Goal: Navigation & Orientation: Find specific page/section

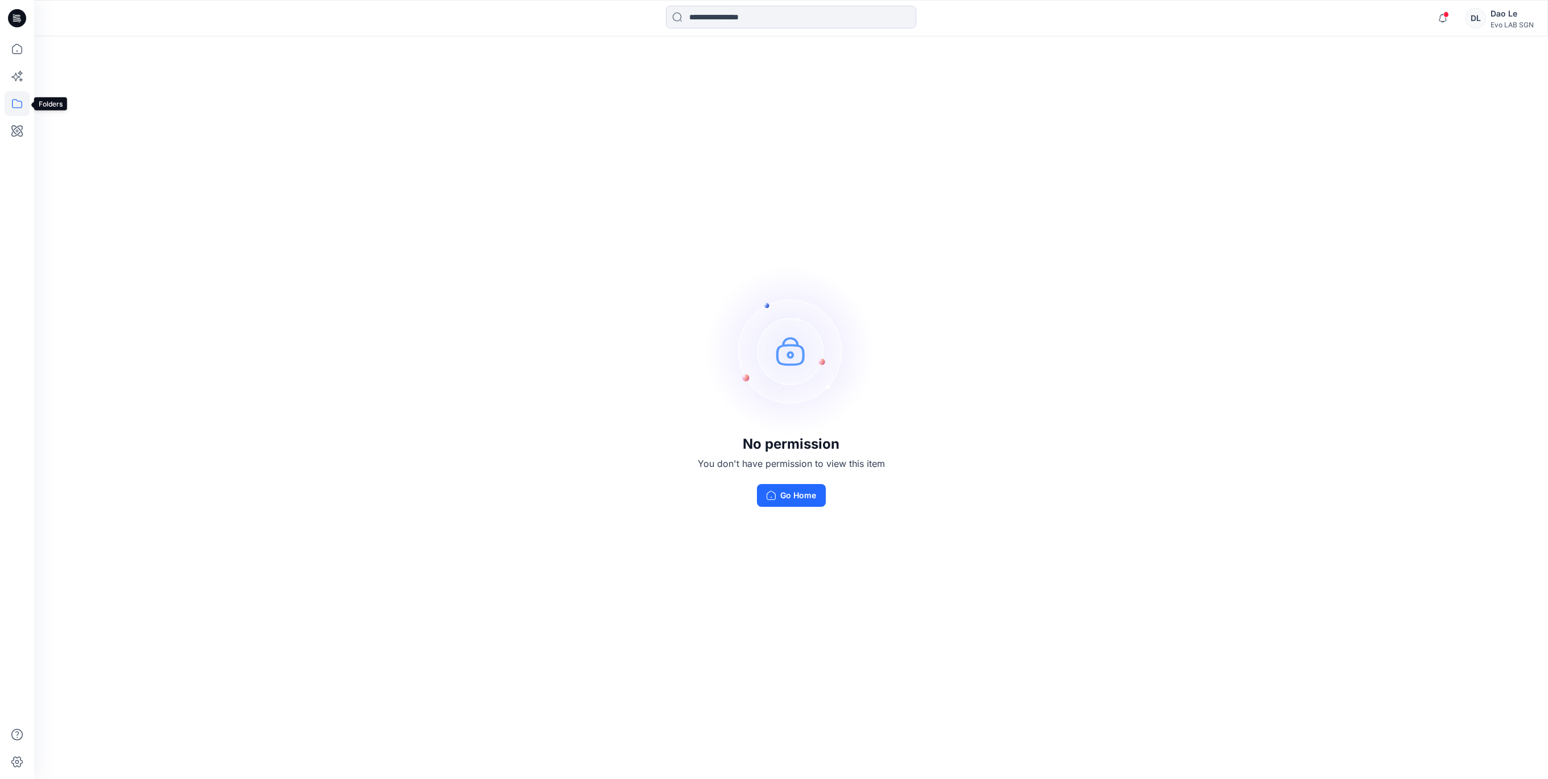
drag, startPoint x: 15, startPoint y: 103, endPoint x: 24, endPoint y: 107, distance: 9.9
click at [15, 103] on icon at bounding box center [17, 103] width 25 height 25
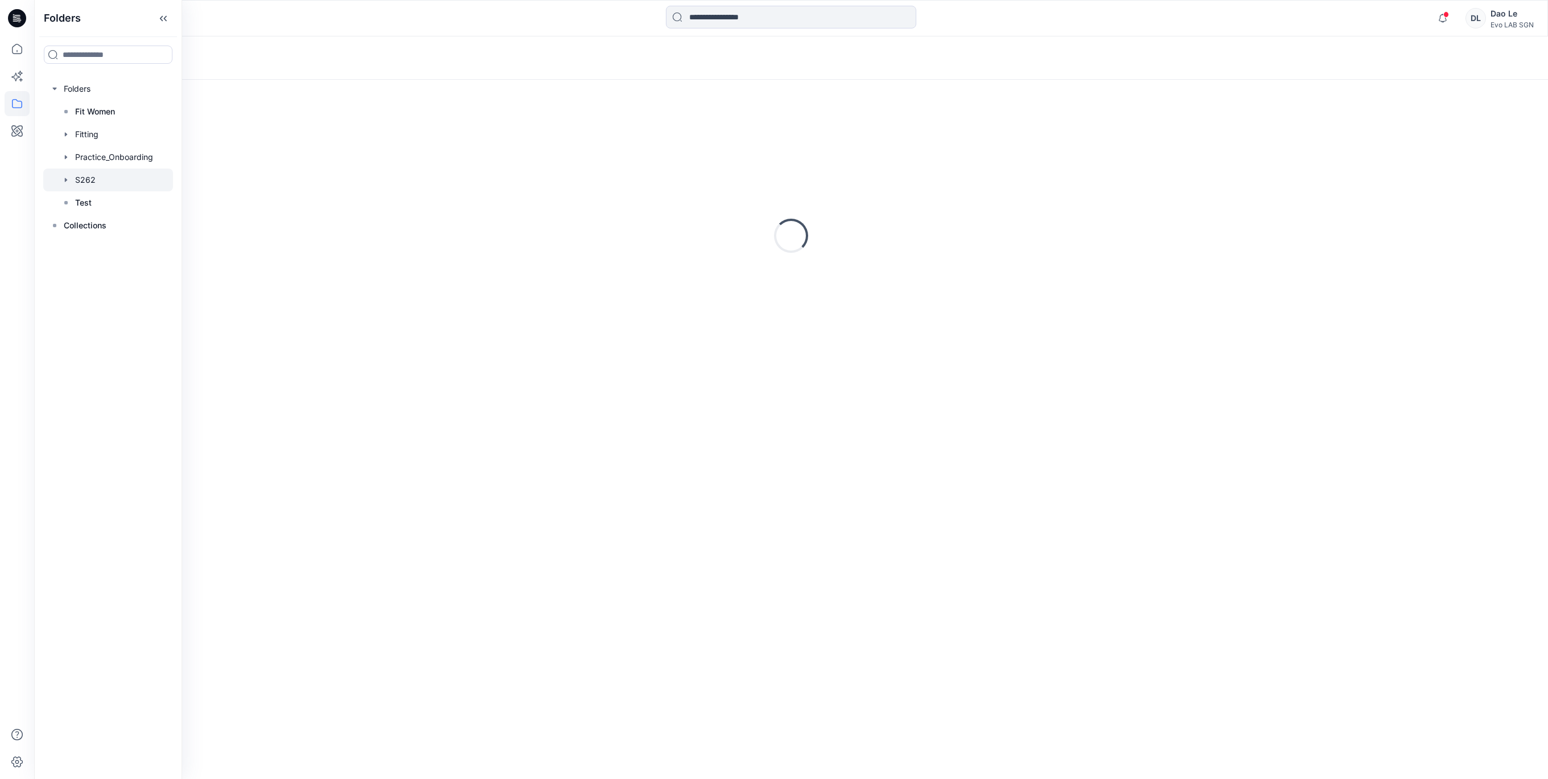
click at [83, 182] on div at bounding box center [108, 179] width 130 height 23
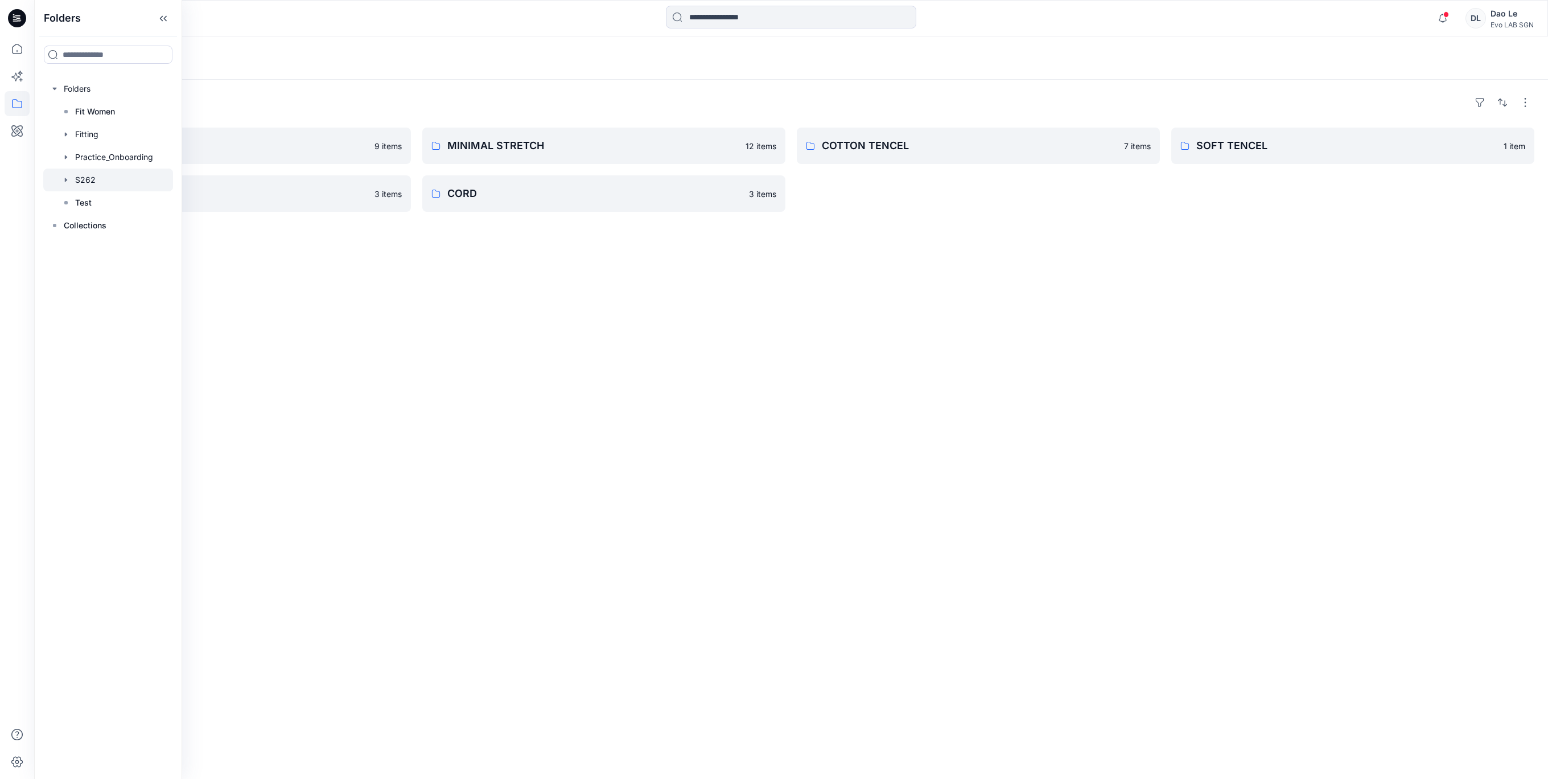
click at [895, 370] on div "Folders PAPER TOUCH 9 items SOFT ORGANIC 3 items MINIMAL STRETCH 12 items CORD …" at bounding box center [791, 429] width 1514 height 699
click at [101, 142] on p "PAPER TOUCH" at bounding box center [220, 146] width 295 height 16
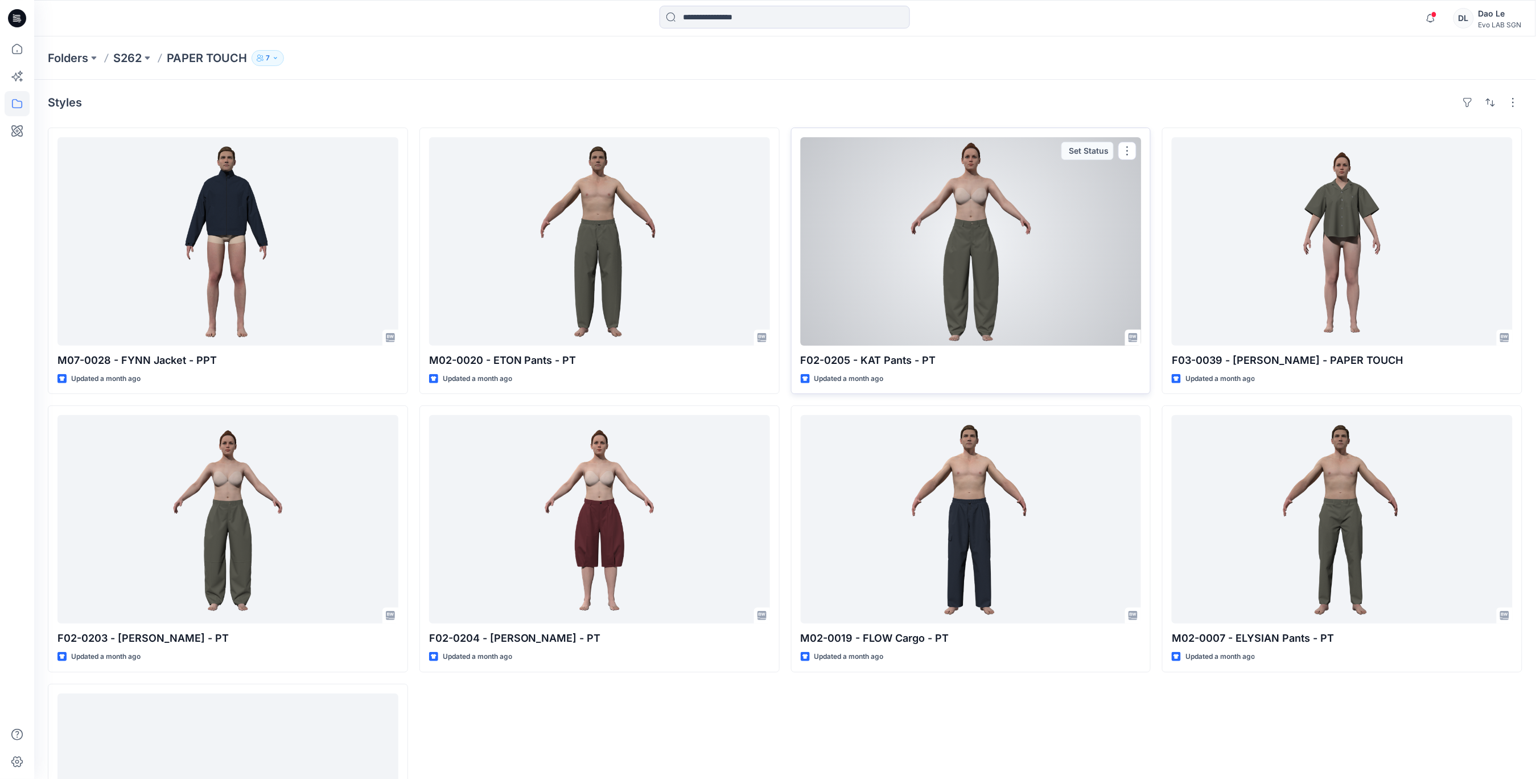
click at [950, 278] on div at bounding box center [971, 241] width 341 height 208
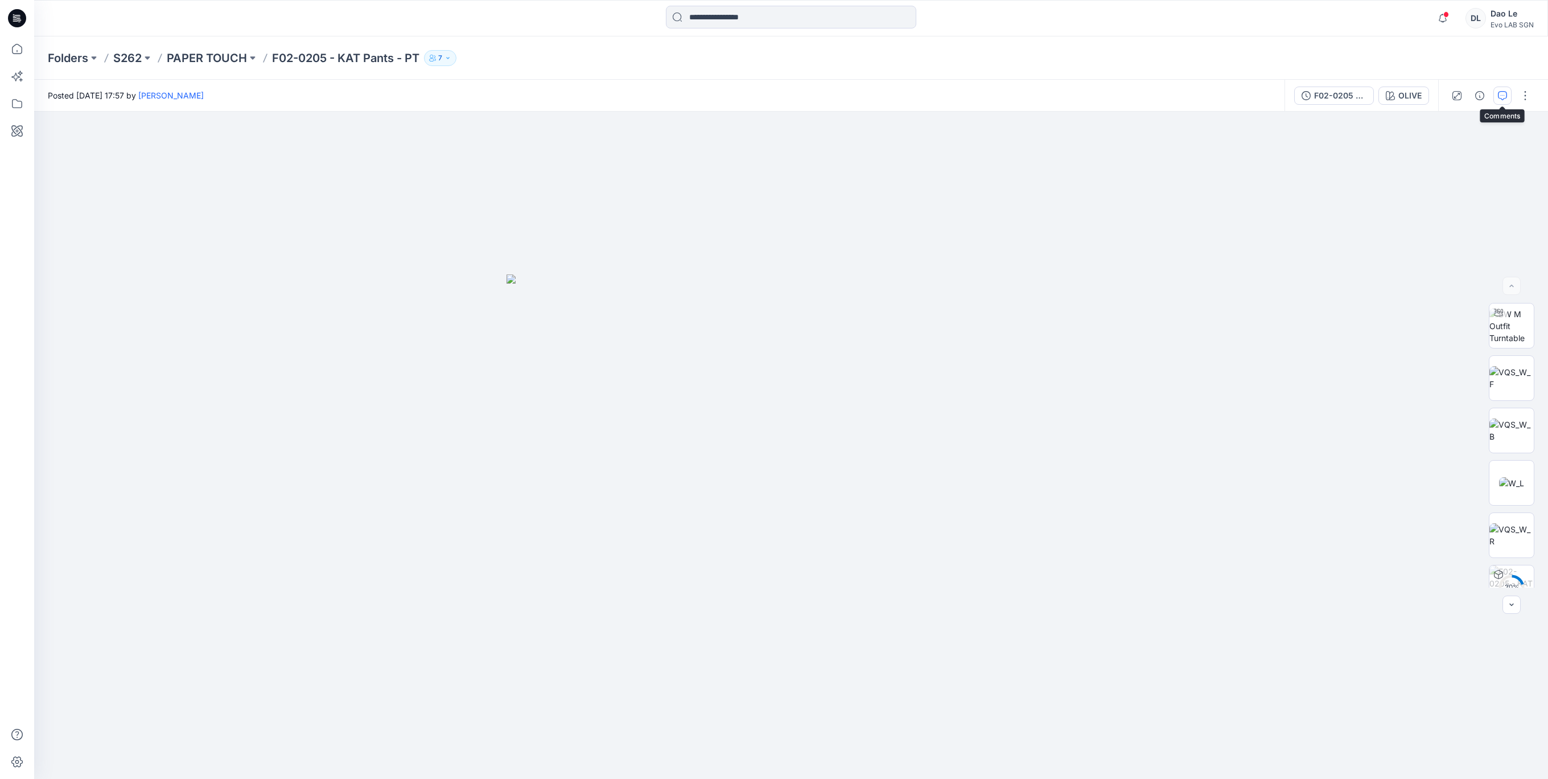
click at [1497, 100] on button "button" at bounding box center [1502, 96] width 18 height 18
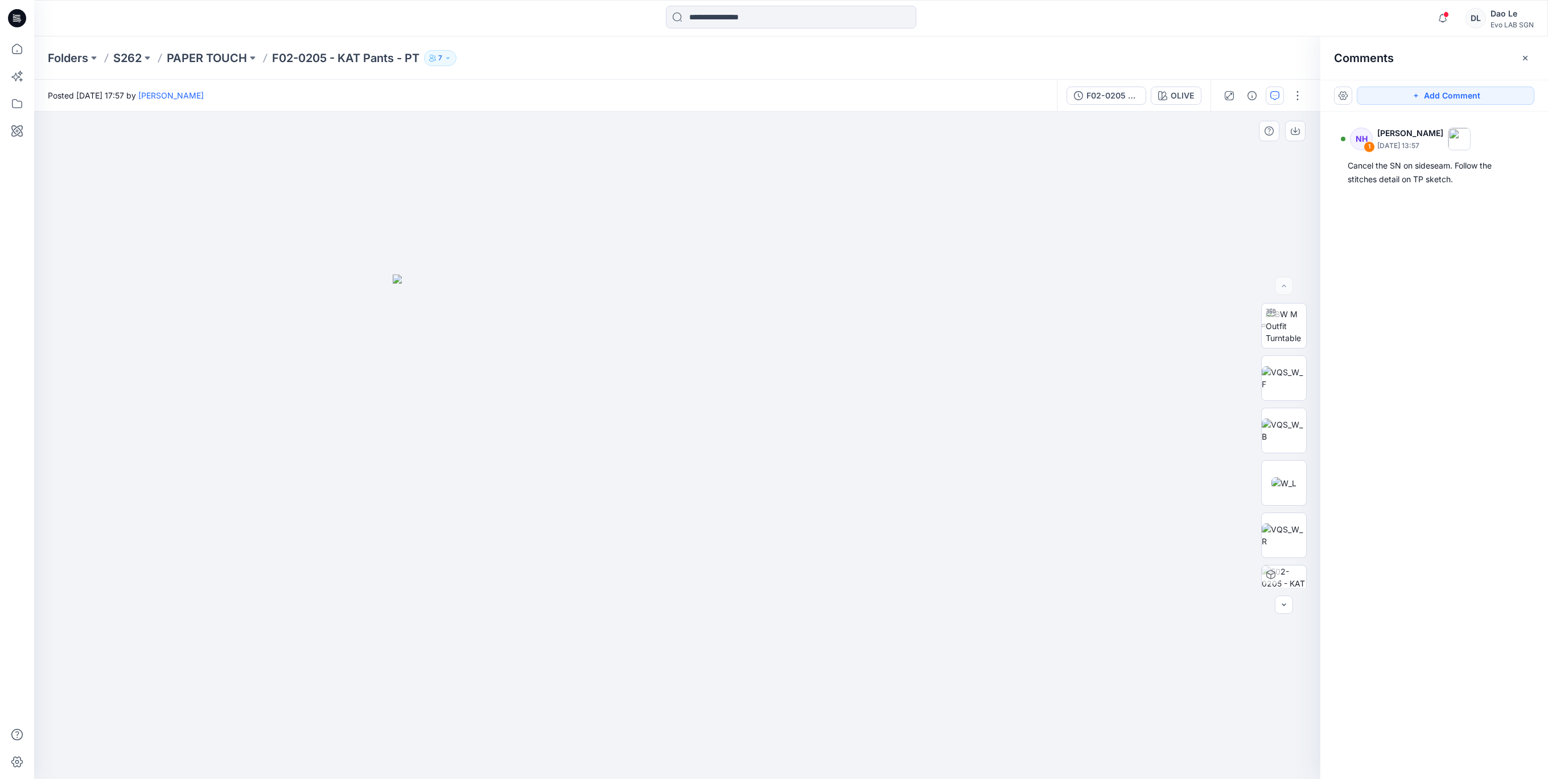
click at [863, 649] on div at bounding box center [677, 446] width 1286 height 668
